Goal: Complete application form

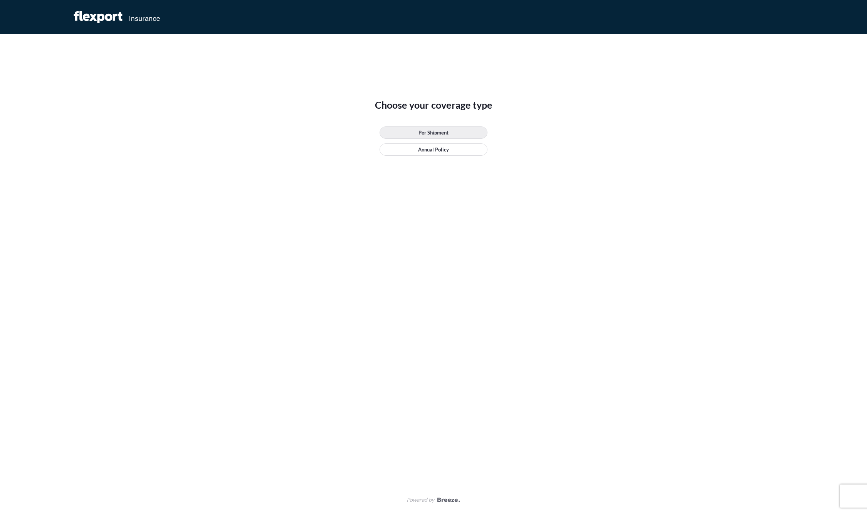
click at [450, 134] on link "Per Shipment" at bounding box center [433, 132] width 108 height 12
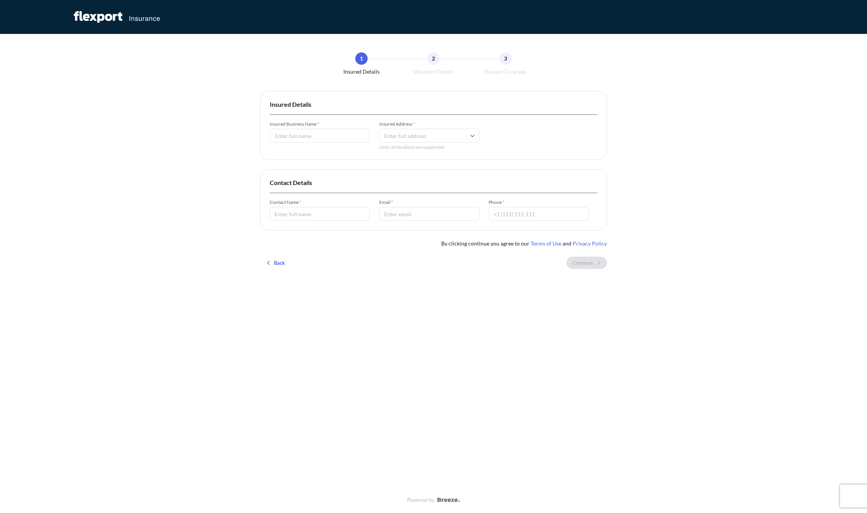
click at [322, 133] on input "Insured Business Name *" at bounding box center [320, 136] width 100 height 14
click at [332, 134] on input "Insured Business Name *" at bounding box center [320, 136] width 100 height 14
type input "MRJL I/S"
click at [420, 163] on li "[STREET_ADDRESS]" at bounding box center [429, 164] width 94 height 15
type input "[STREET_ADDRESS]"
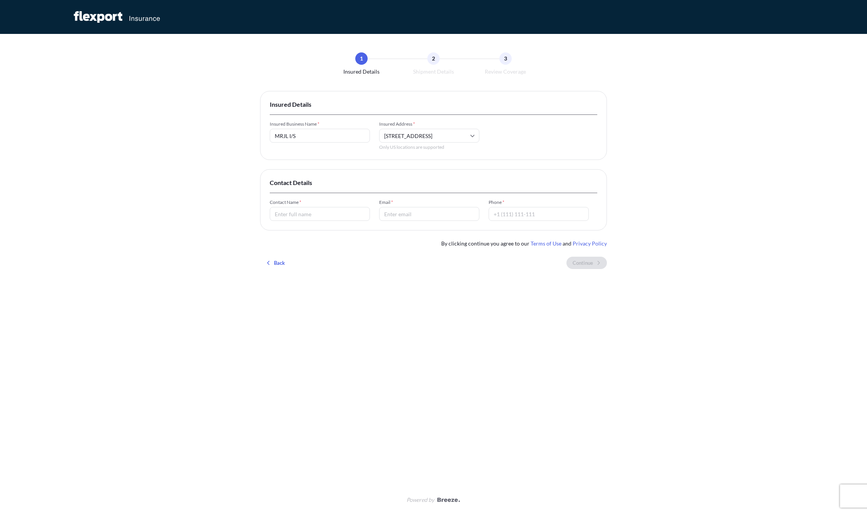
click at [298, 215] on input "Contact Name *" at bounding box center [320, 214] width 100 height 14
type input "[PERSON_NAME]"
type input "[EMAIL_ADDRESS][DOMAIN_NAME]"
type input "[PHONE_NUMBER]"
